Goal: Check status: Check status

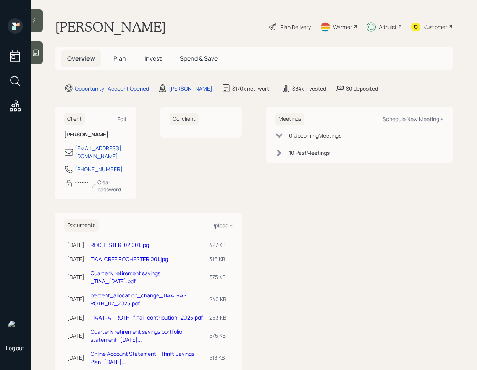
click at [156, 60] on span "Invest" at bounding box center [152, 58] width 17 height 8
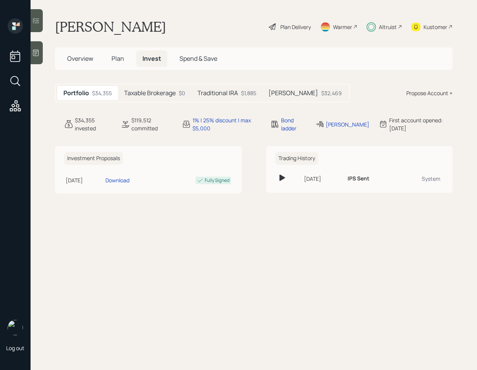
click at [224, 94] on h5 "Traditional IRA" at bounding box center [217, 92] width 40 height 7
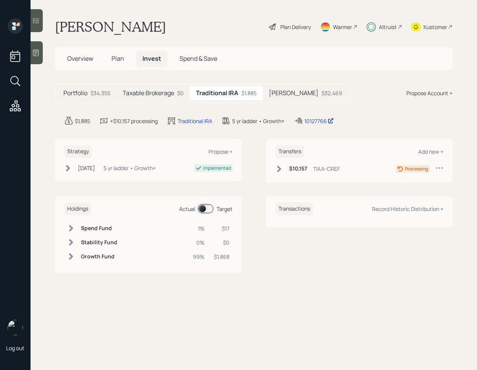
click at [321, 92] on div "$32,469" at bounding box center [331, 93] width 21 height 8
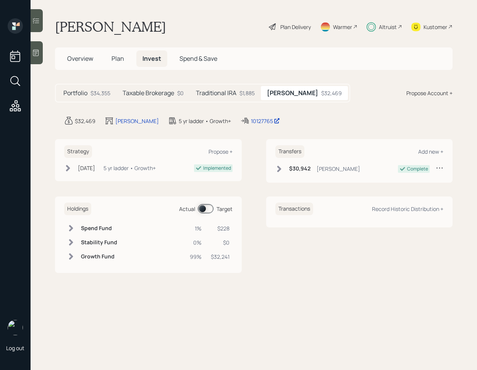
click at [132, 94] on h5 "Taxable Brokerage" at bounding box center [149, 92] width 52 height 7
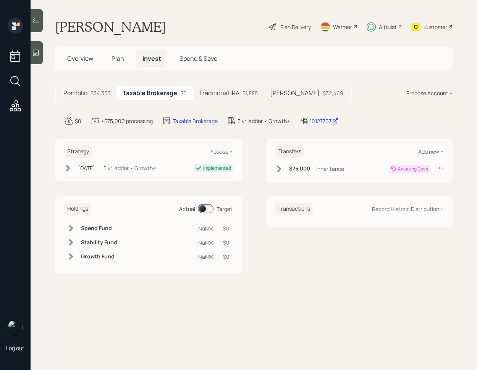
click at [89, 94] on div "Portfolio $34,355" at bounding box center [86, 93] width 59 height 14
